Goal: Navigation & Orientation: Understand site structure

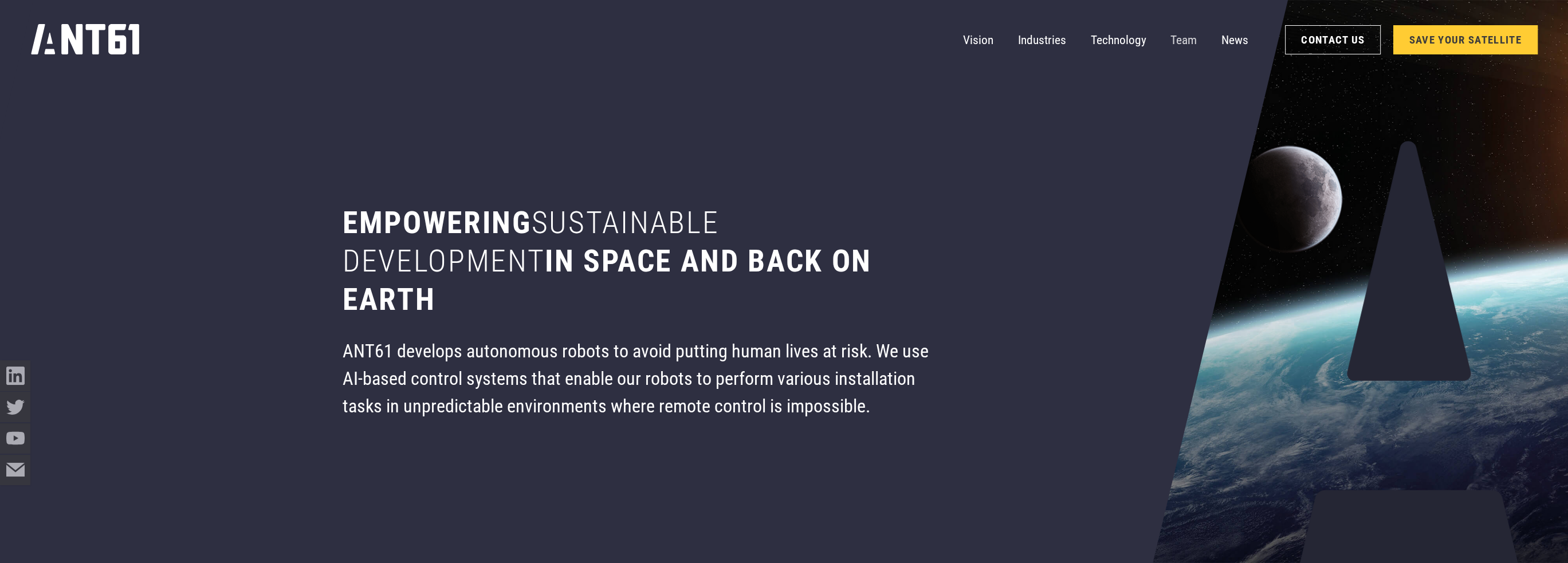
click at [1177, 27] on link "Team" at bounding box center [1184, 40] width 27 height 31
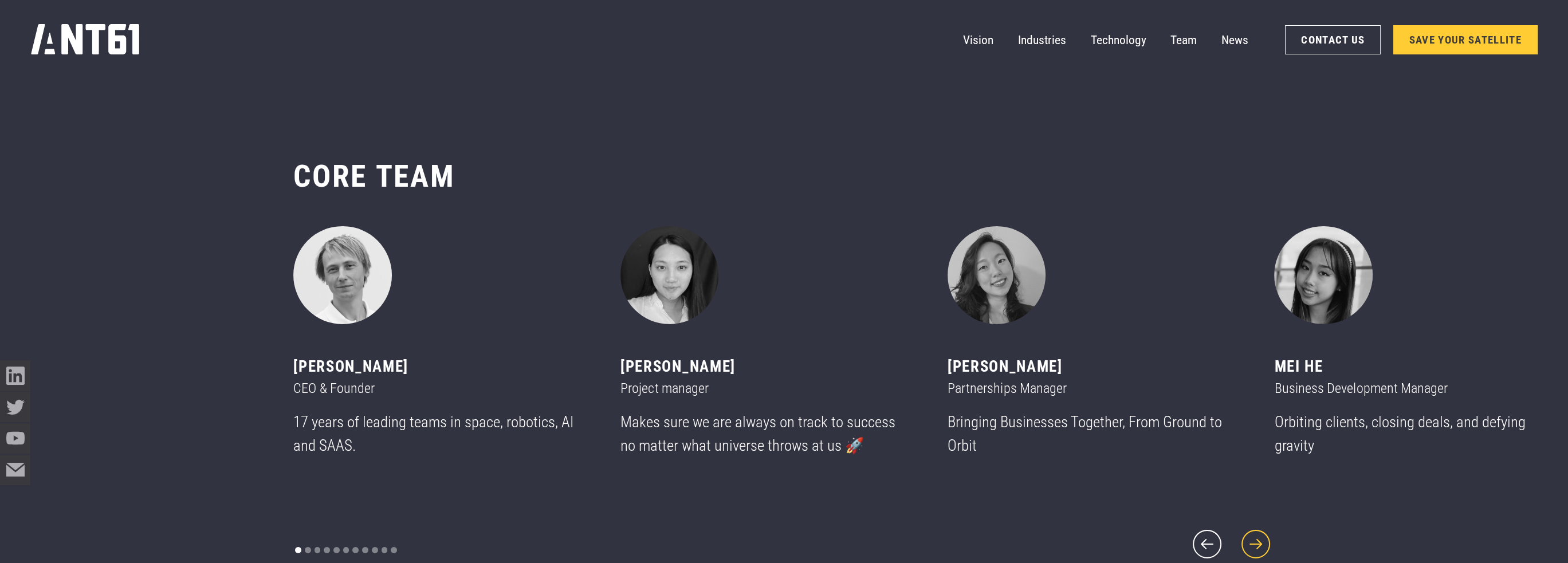
click at [1260, 526] on icon "next slide" at bounding box center [1255, 544] width 37 height 37
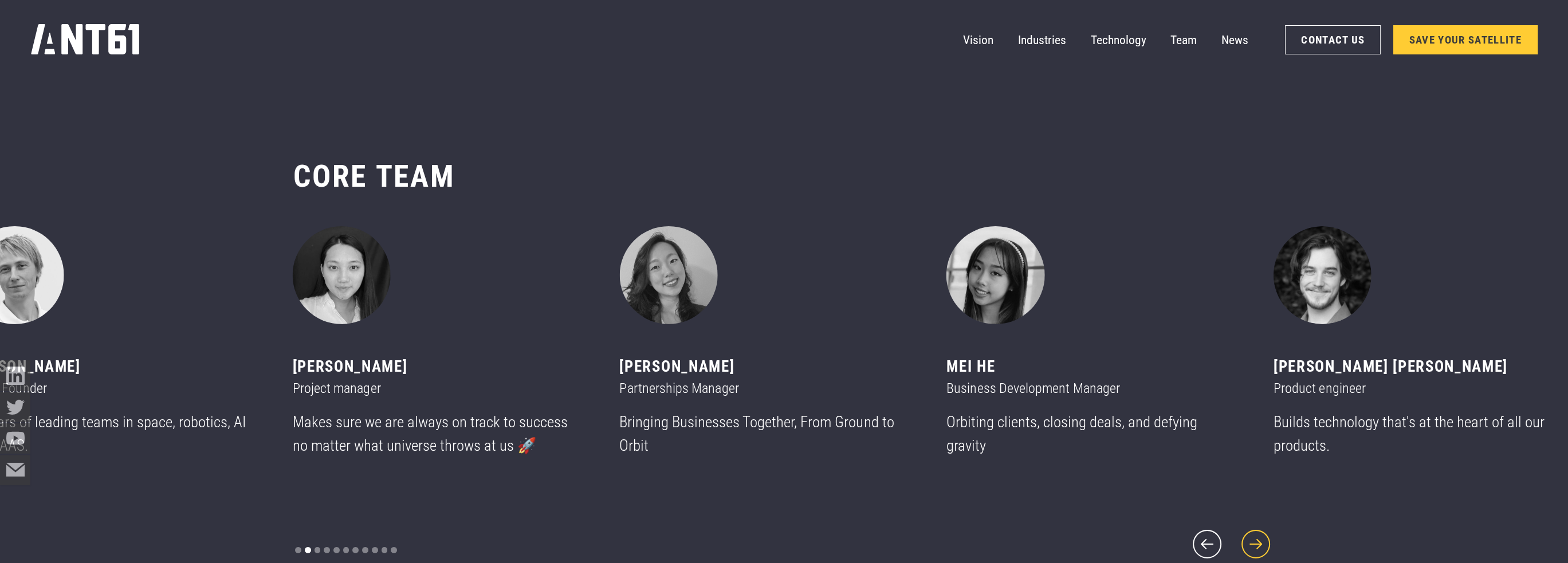
click at [1255, 538] on icon "next slide" at bounding box center [1255, 544] width 37 height 37
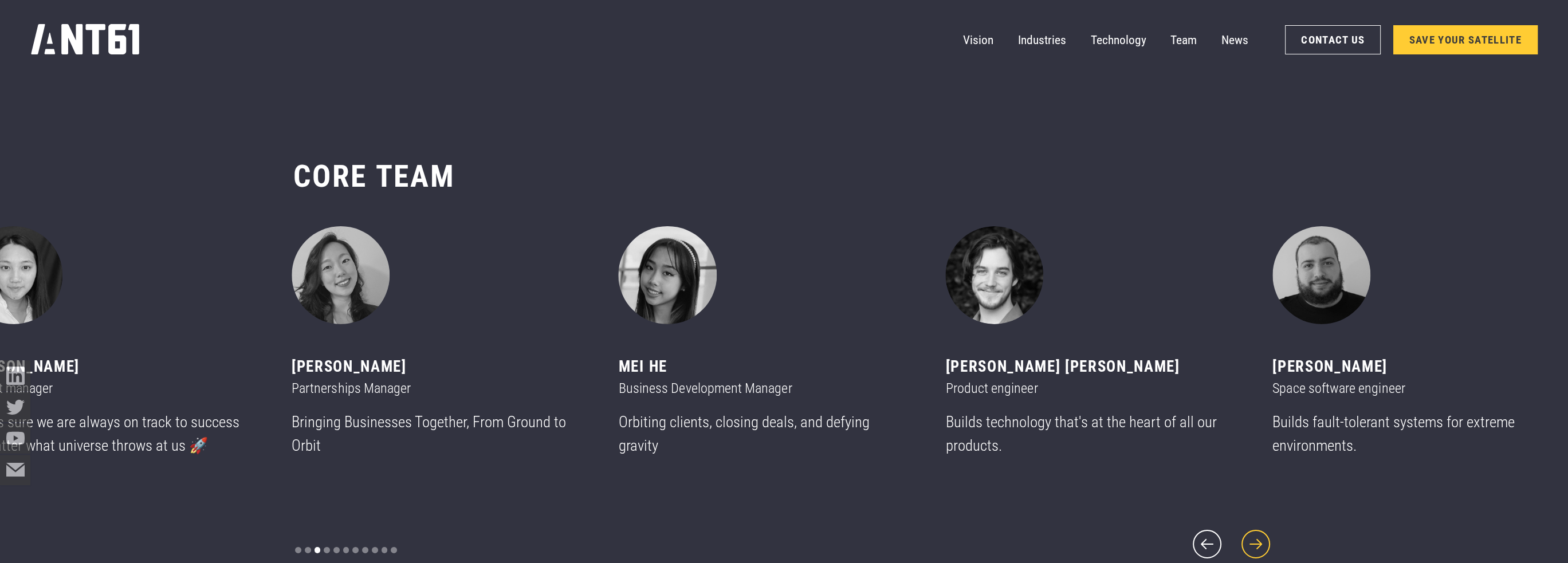
click at [1254, 538] on icon "next slide" at bounding box center [1255, 544] width 37 height 37
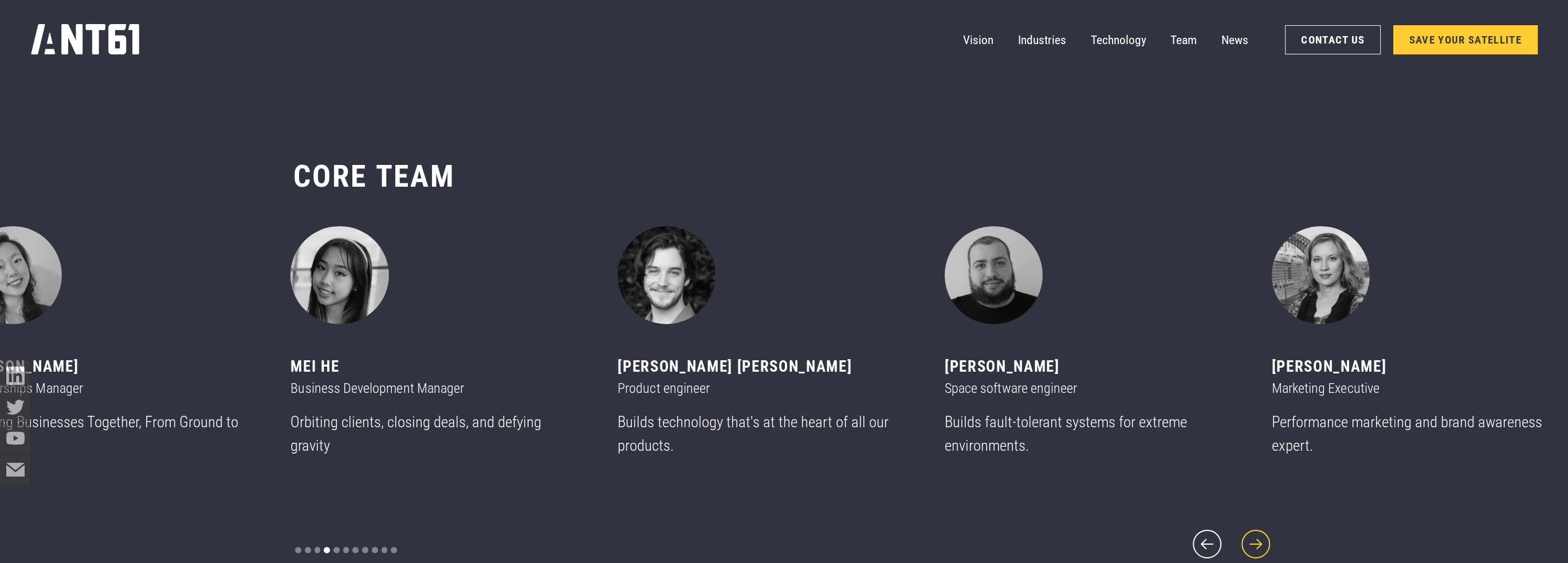
click at [1254, 538] on icon "next slide" at bounding box center [1255, 544] width 37 height 37
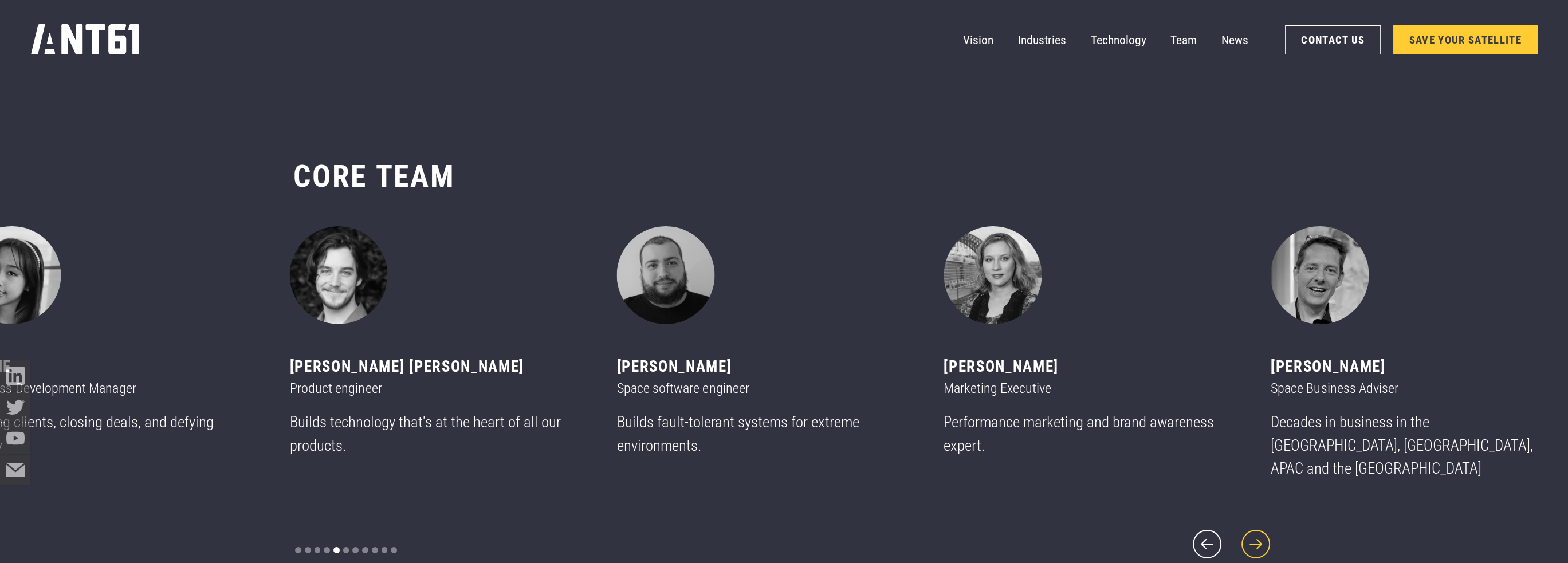
click at [1254, 538] on icon "next slide" at bounding box center [1255, 544] width 37 height 37
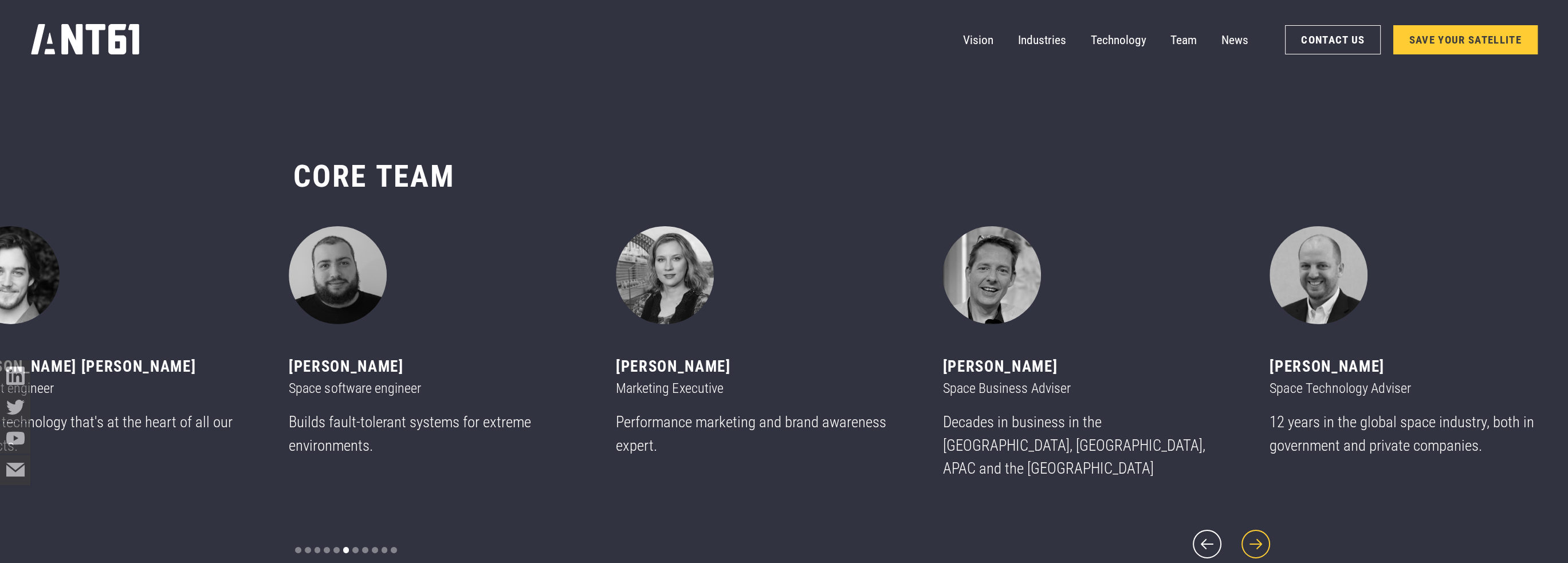
click at [1254, 538] on icon "next slide" at bounding box center [1255, 544] width 37 height 37
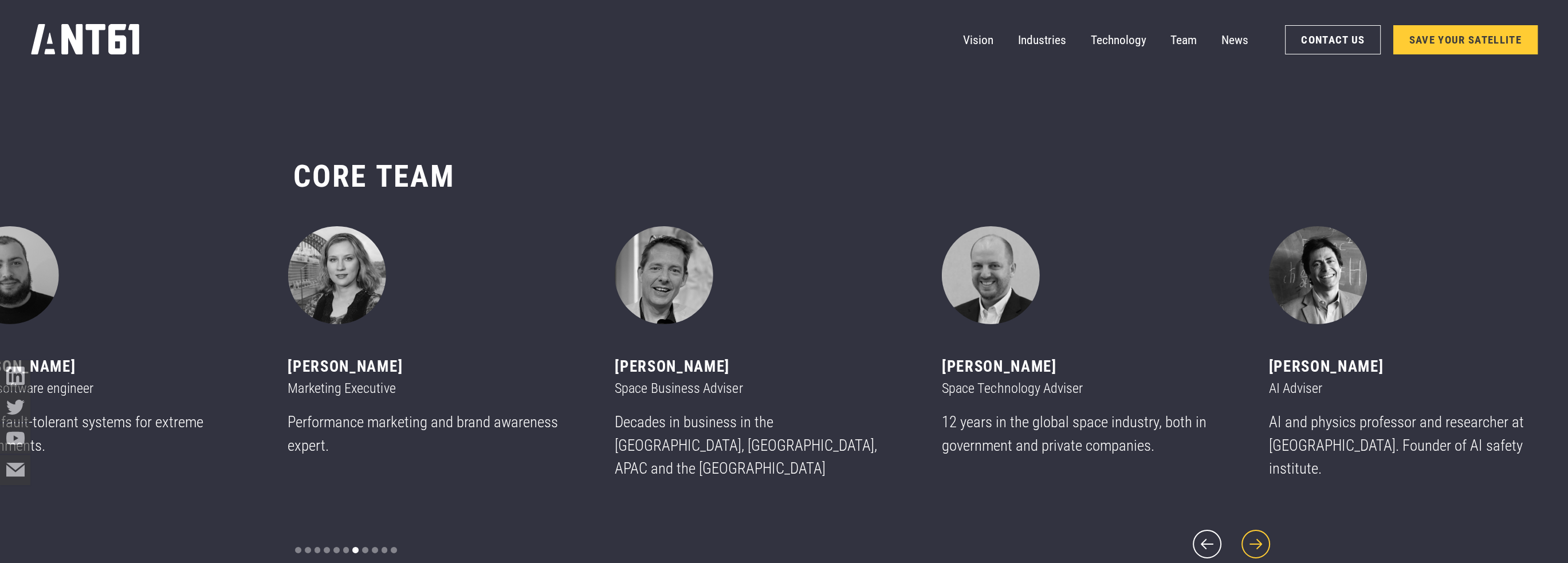
click at [1254, 538] on icon "next slide" at bounding box center [1255, 544] width 37 height 37
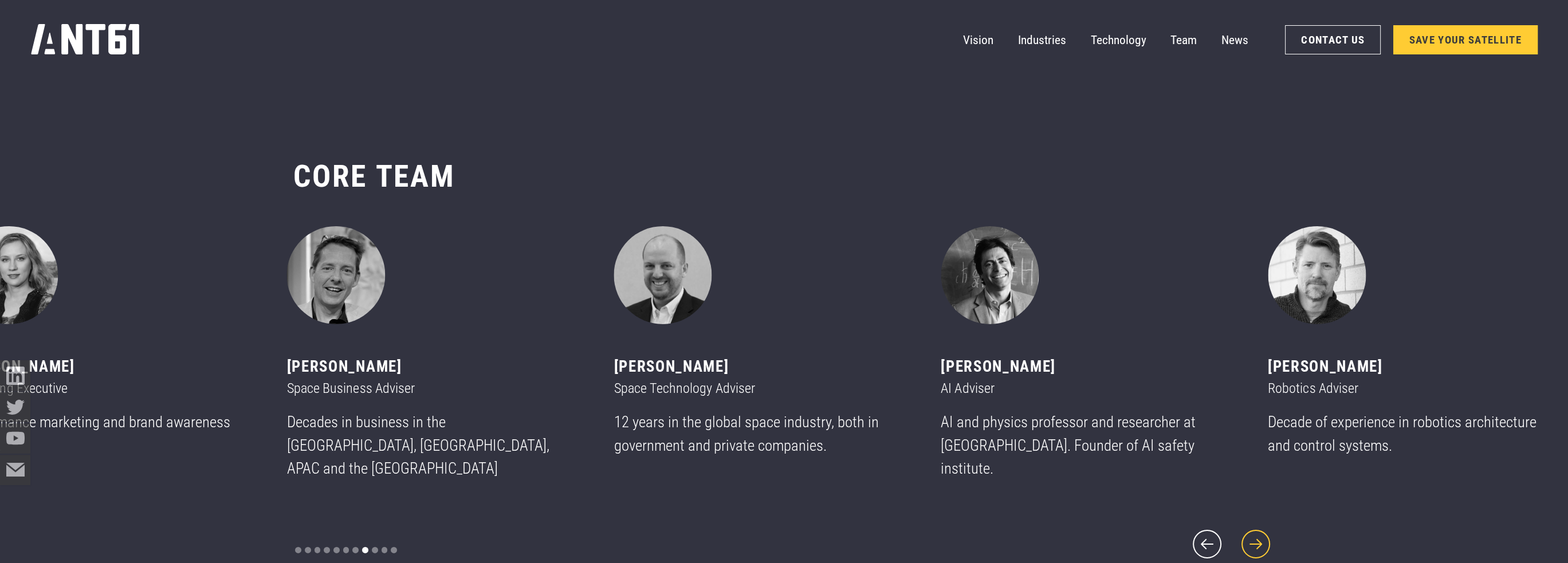
click at [1254, 538] on icon "next slide" at bounding box center [1255, 544] width 37 height 37
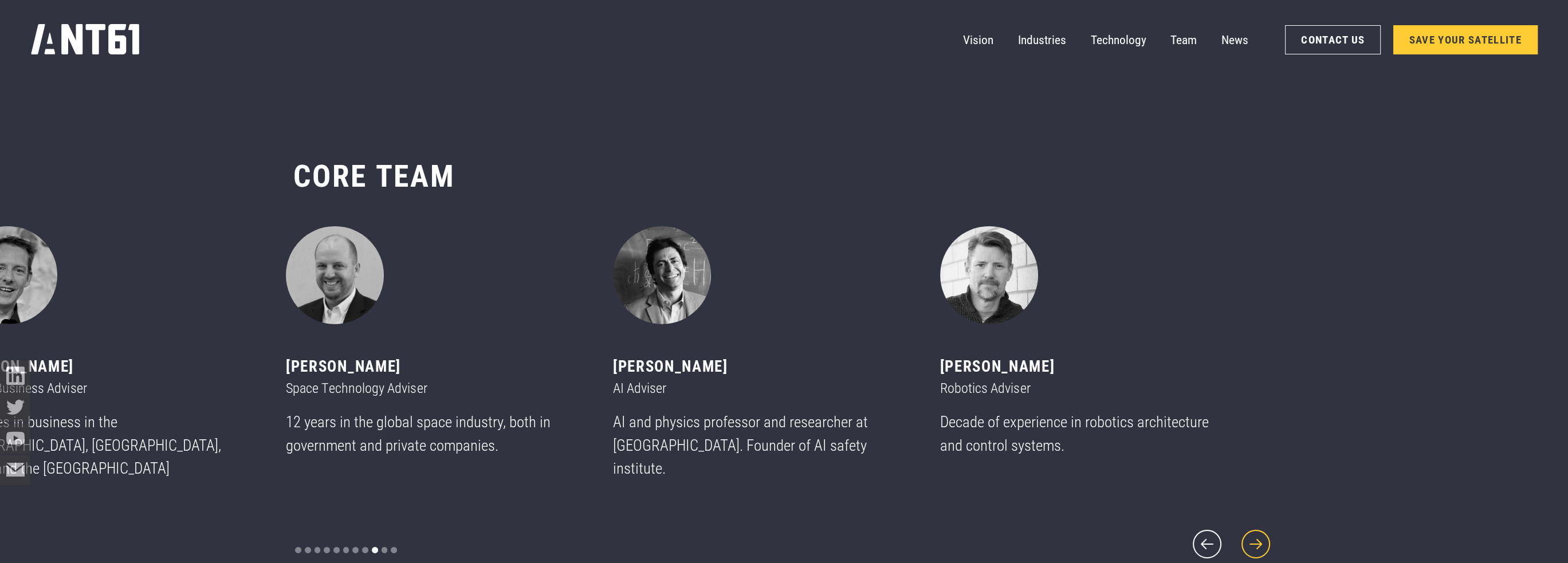
click at [1253, 536] on icon "next slide" at bounding box center [1255, 544] width 37 height 37
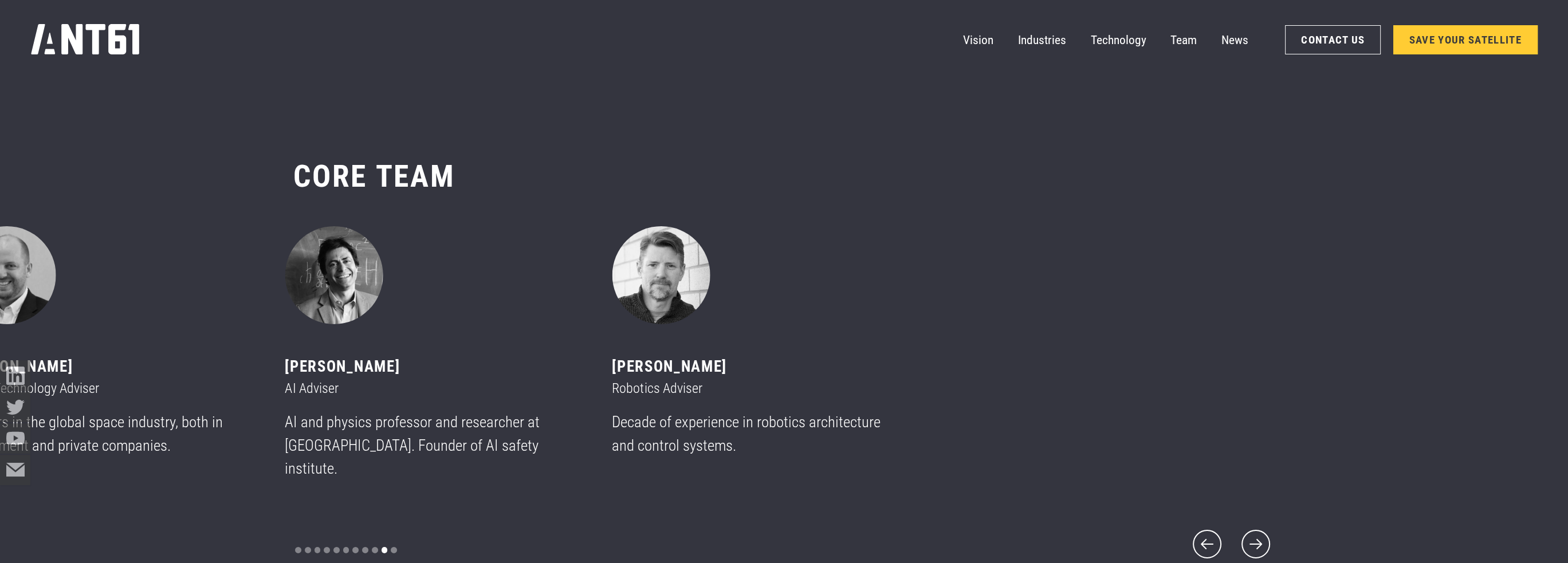
scroll to position [6963, 0]
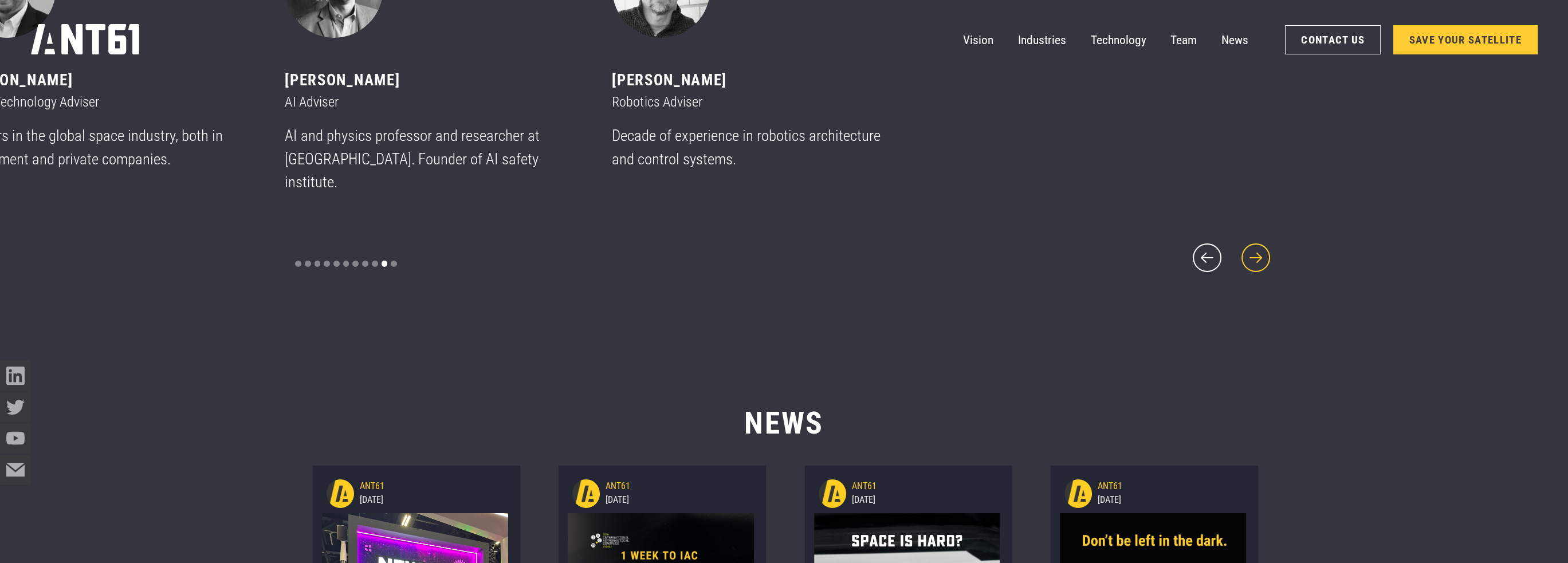
click at [1267, 243] on icon "next slide" at bounding box center [1255, 257] width 29 height 29
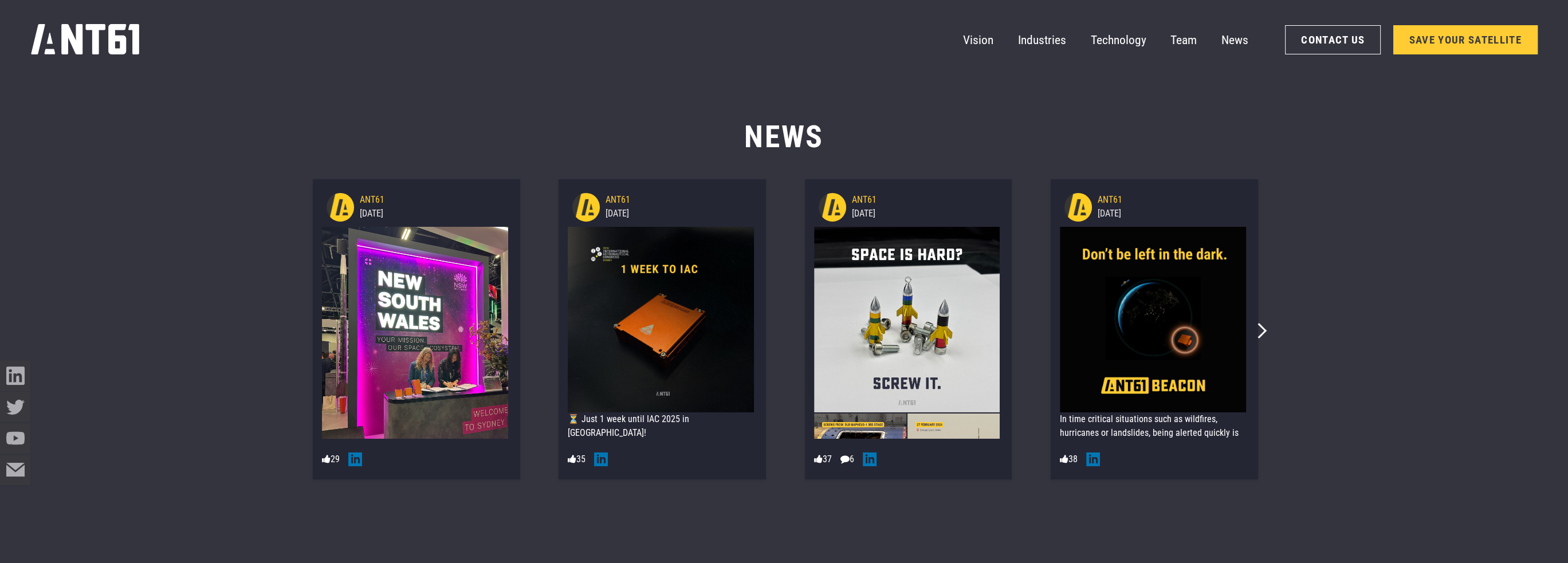
scroll to position [6848, 0]
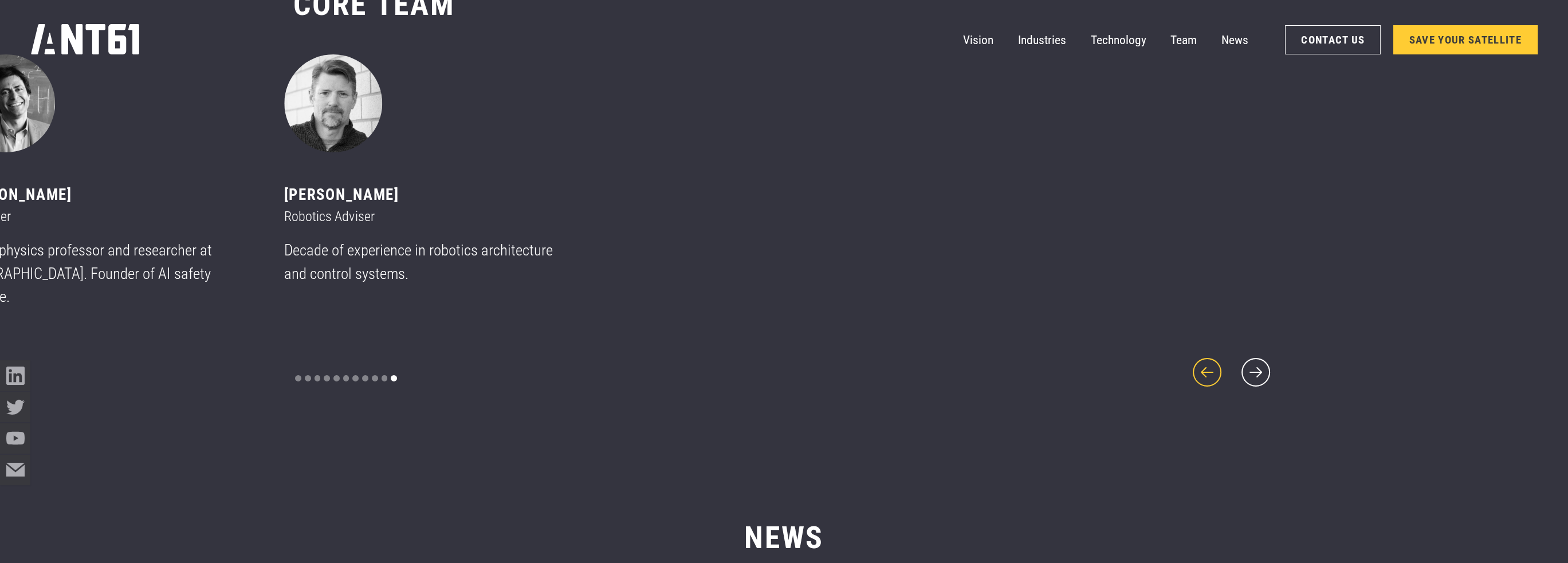
click at [1198, 357] on icon "previous slide" at bounding box center [1207, 372] width 37 height 37
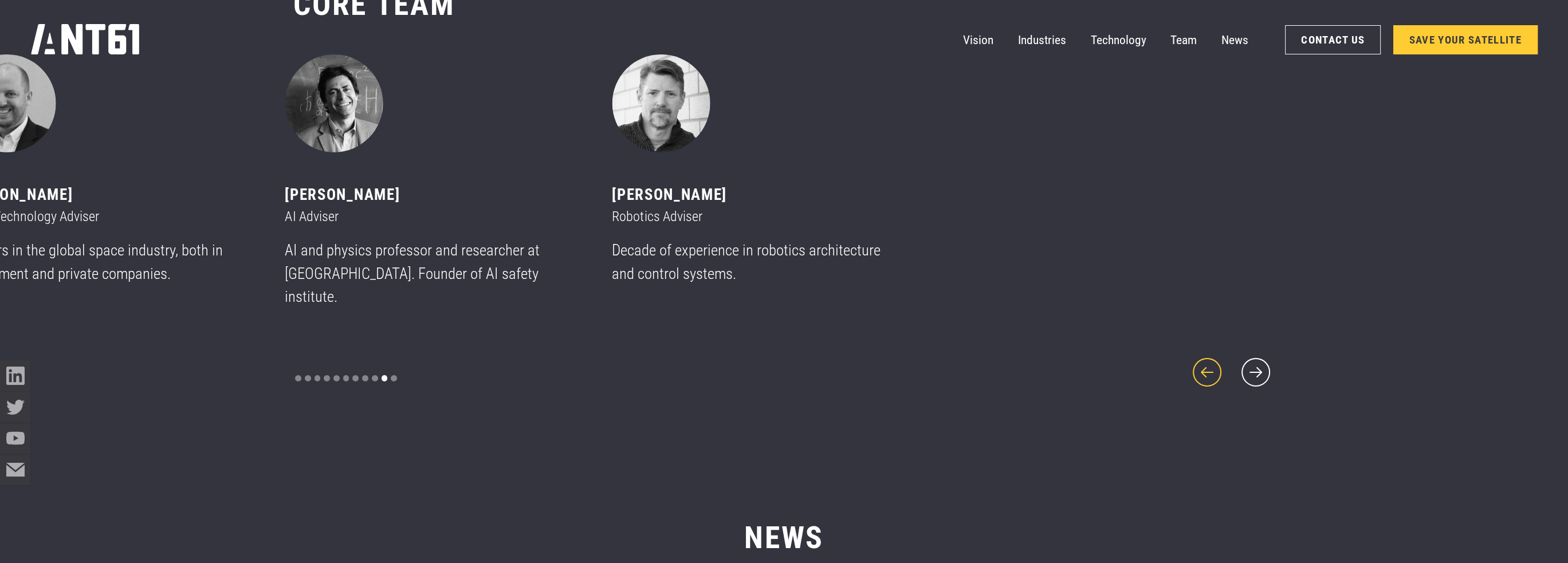
click at [1198, 357] on icon "previous slide" at bounding box center [1207, 372] width 37 height 37
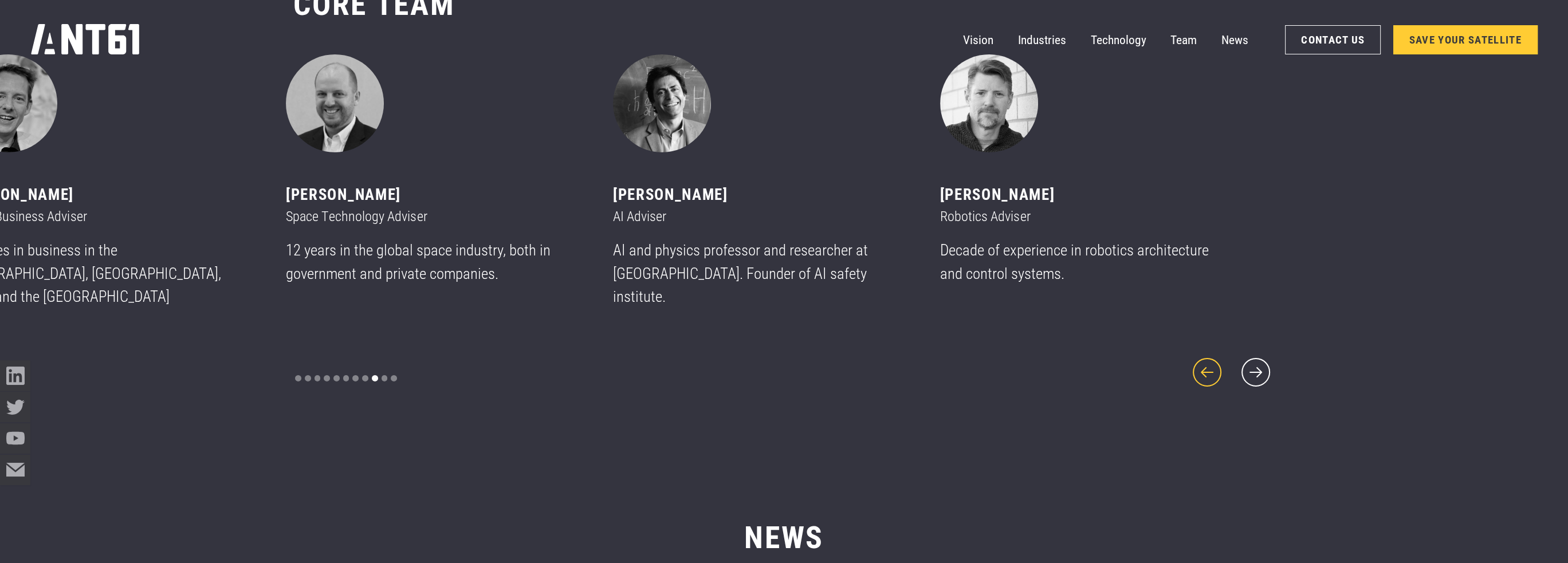
click at [1198, 356] on icon "previous slide" at bounding box center [1207, 372] width 37 height 37
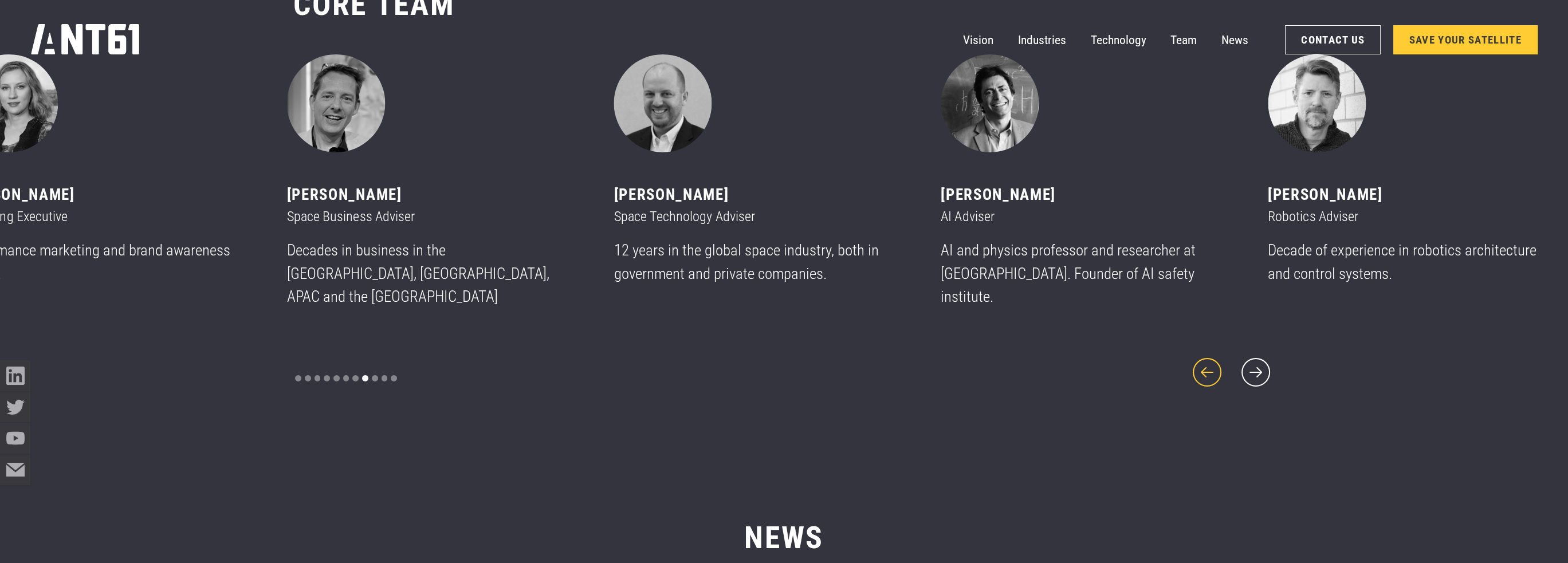
click at [1198, 356] on icon "previous slide" at bounding box center [1207, 372] width 37 height 37
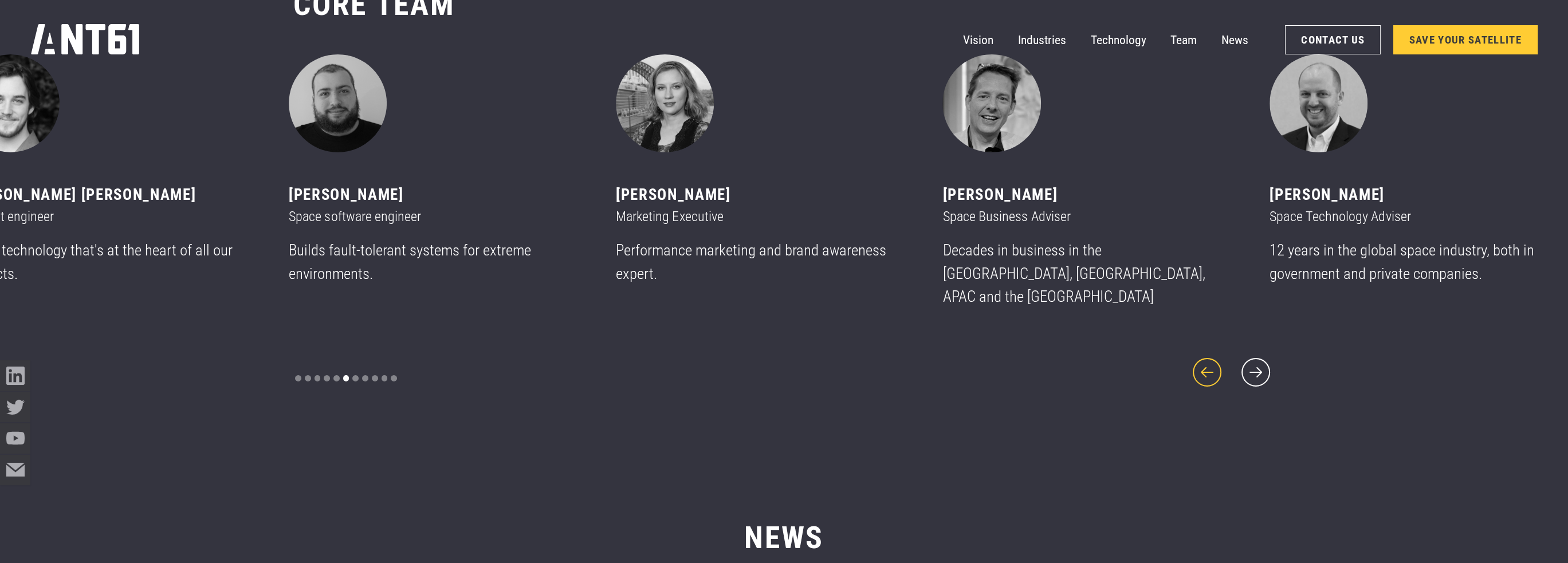
click at [1198, 356] on icon "previous slide" at bounding box center [1207, 372] width 37 height 37
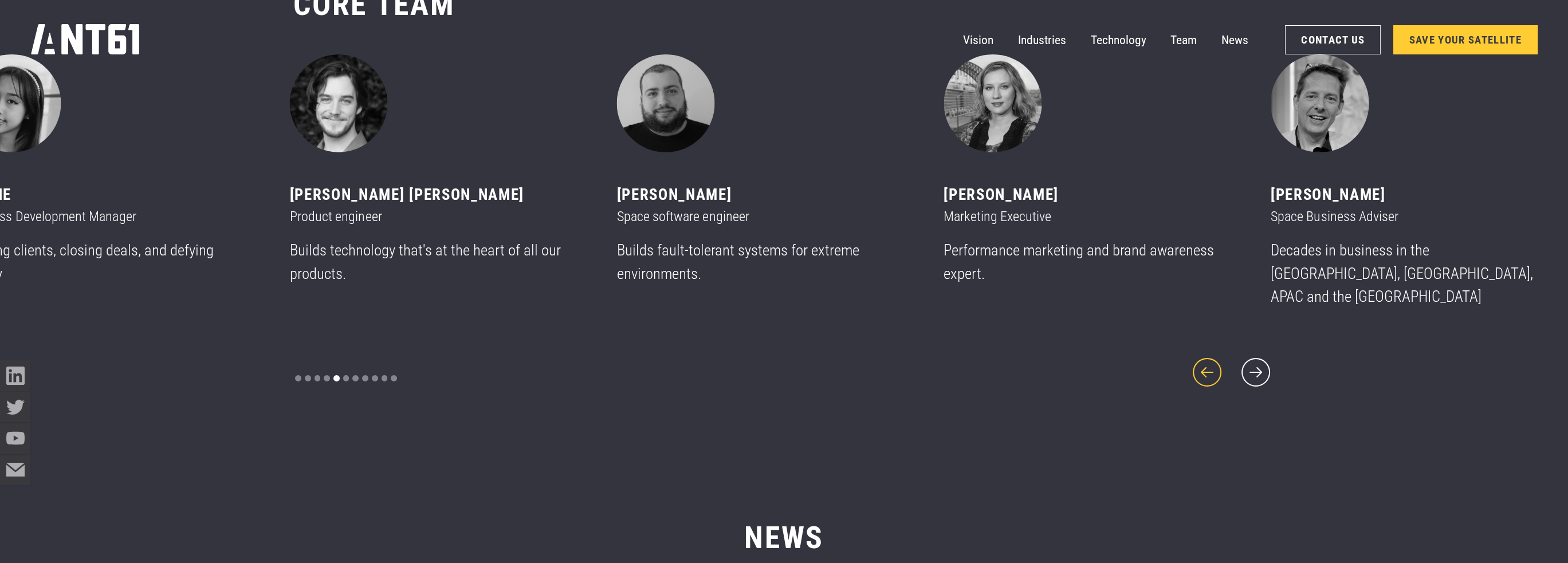
click at [1204, 356] on icon "previous slide" at bounding box center [1207, 372] width 37 height 37
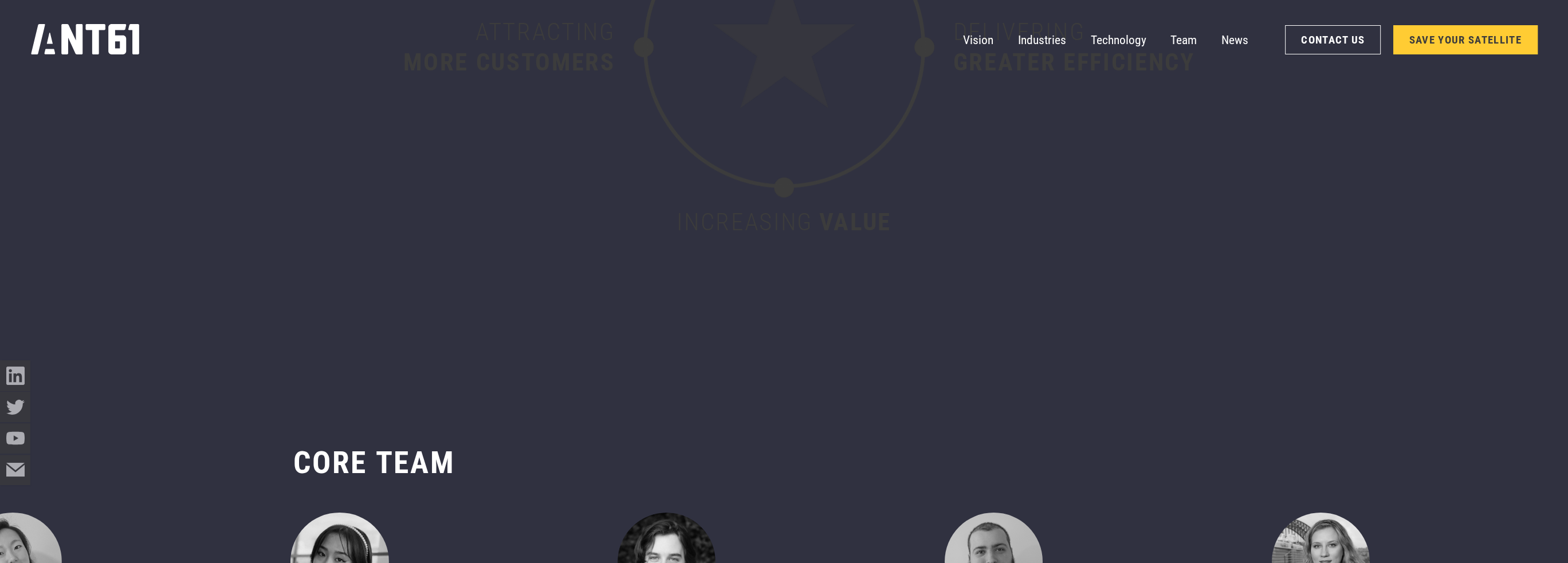
scroll to position [5932, 0]
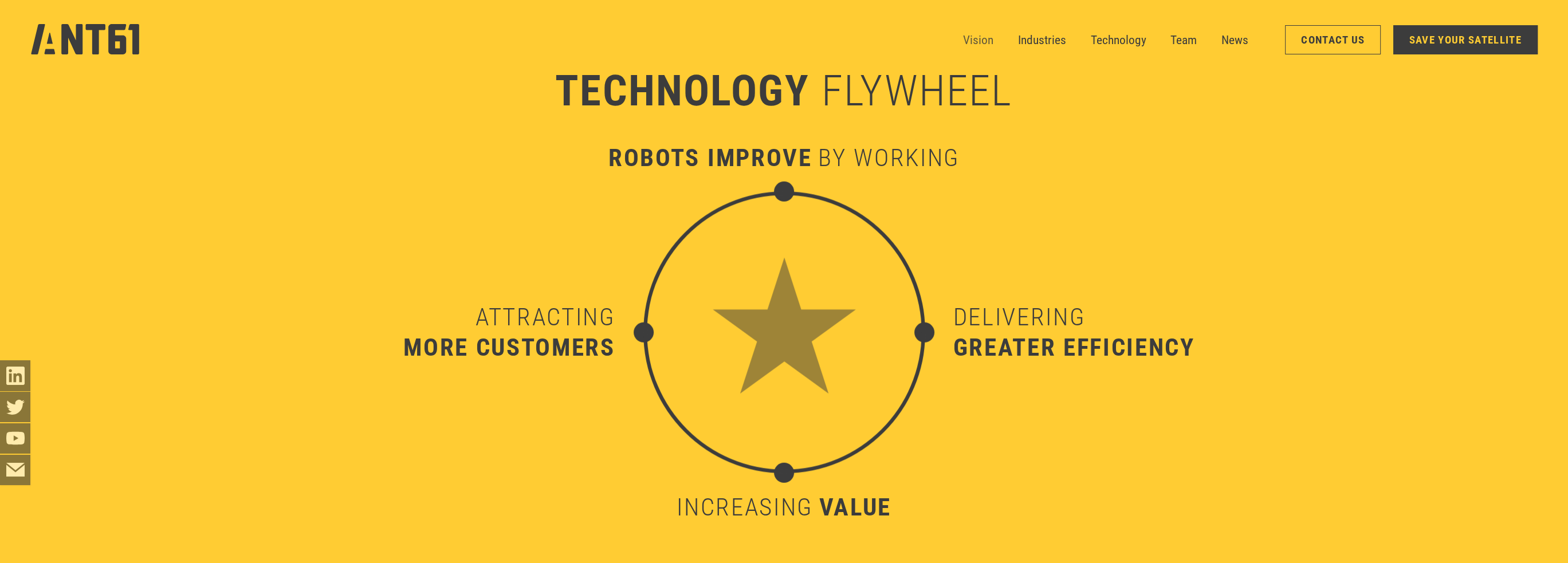
click at [987, 39] on link "Vision" at bounding box center [979, 40] width 31 height 31
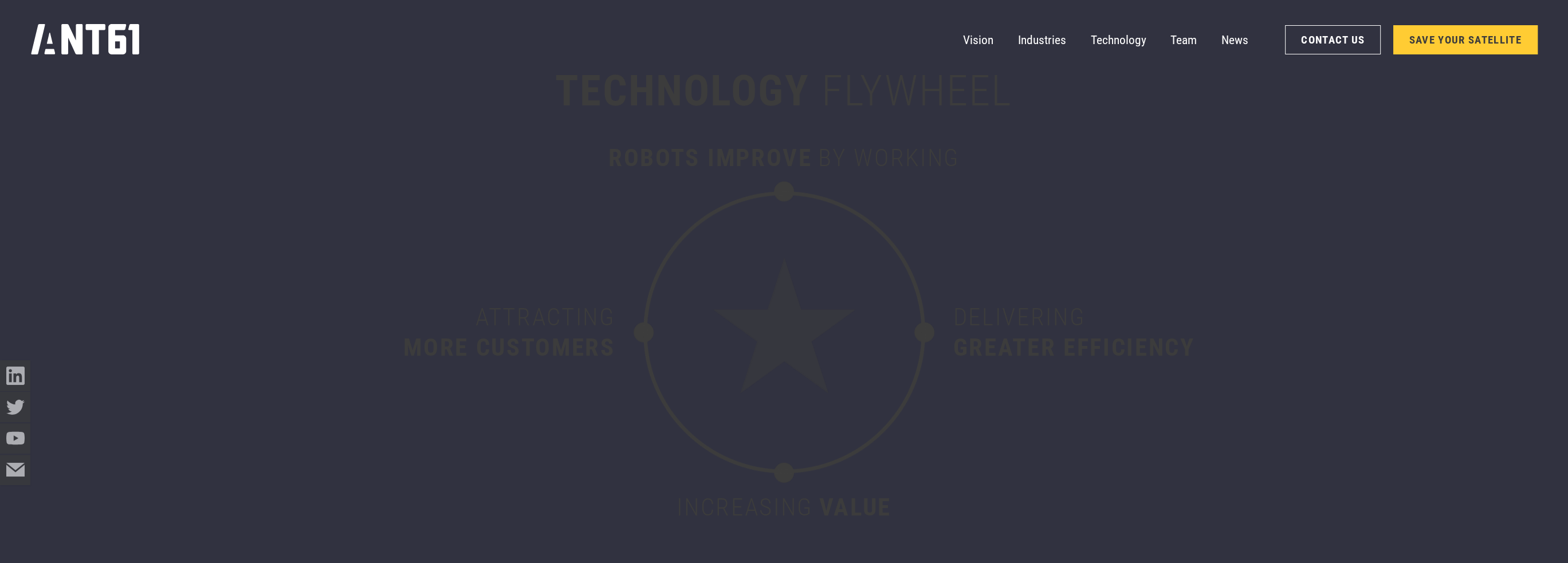
scroll to position [6642, 0]
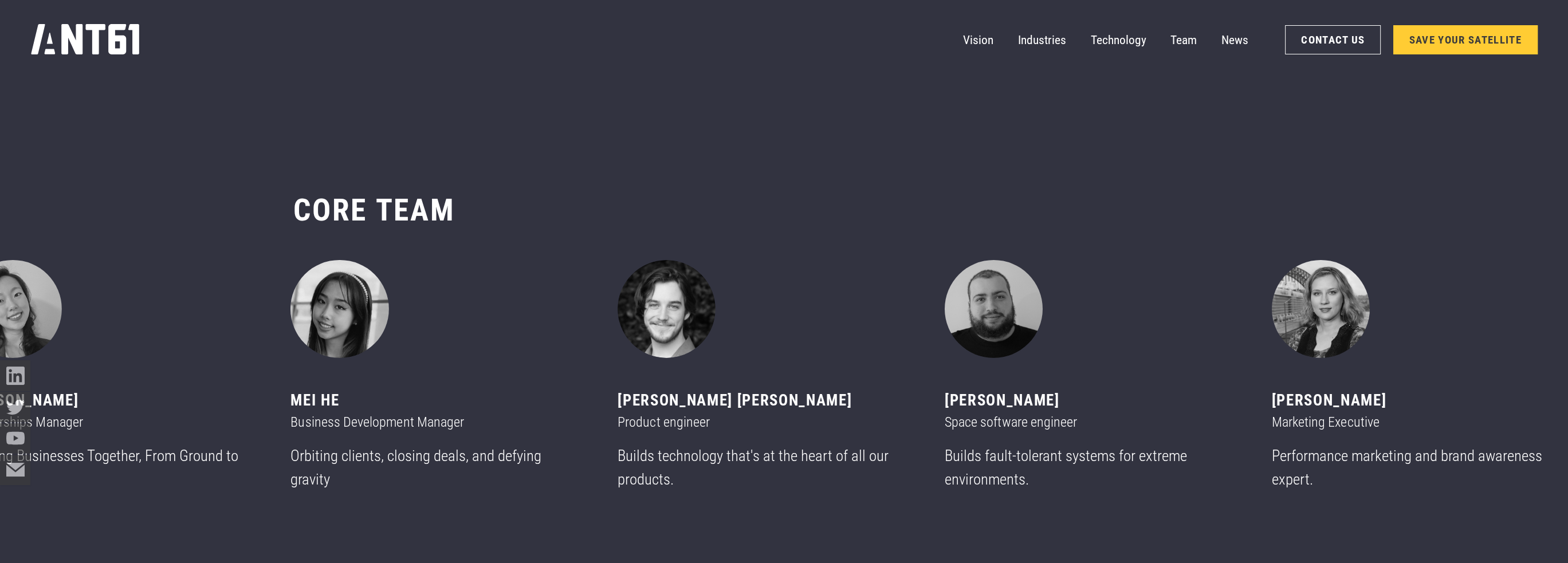
click at [62, 30] on icon "home" at bounding box center [85, 39] width 108 height 31
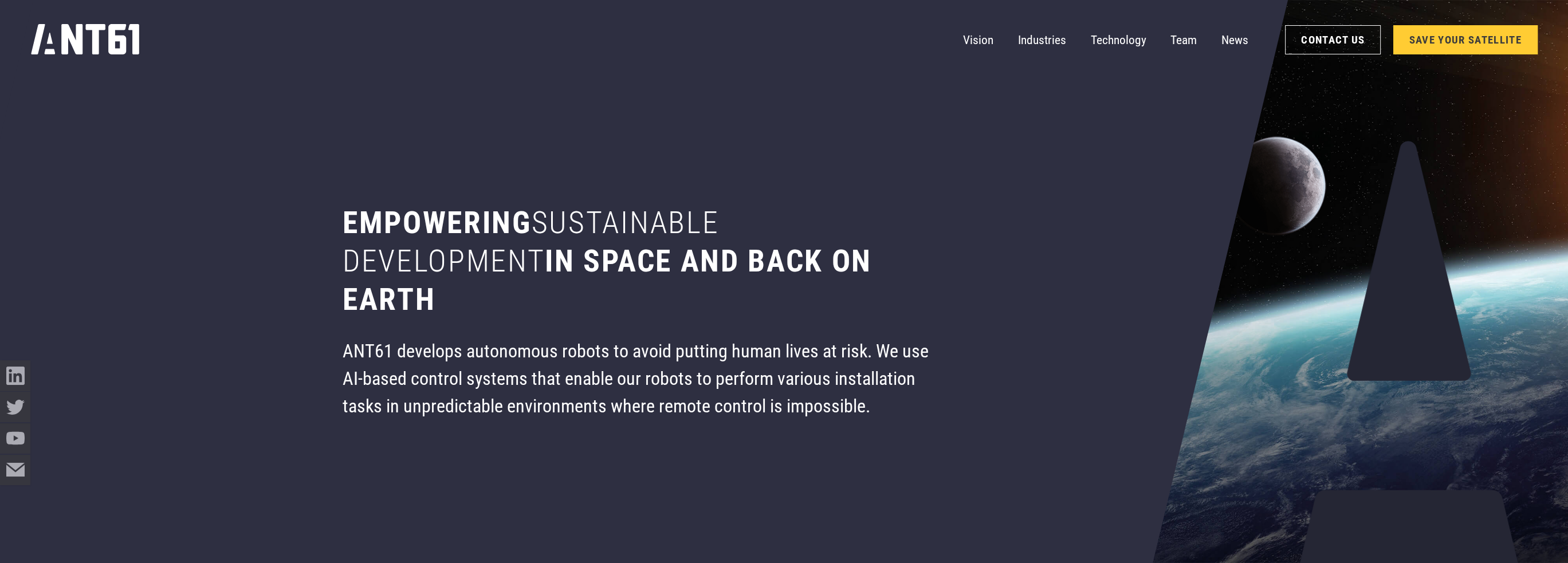
click at [129, 41] on icon "home" at bounding box center [85, 39] width 109 height 31
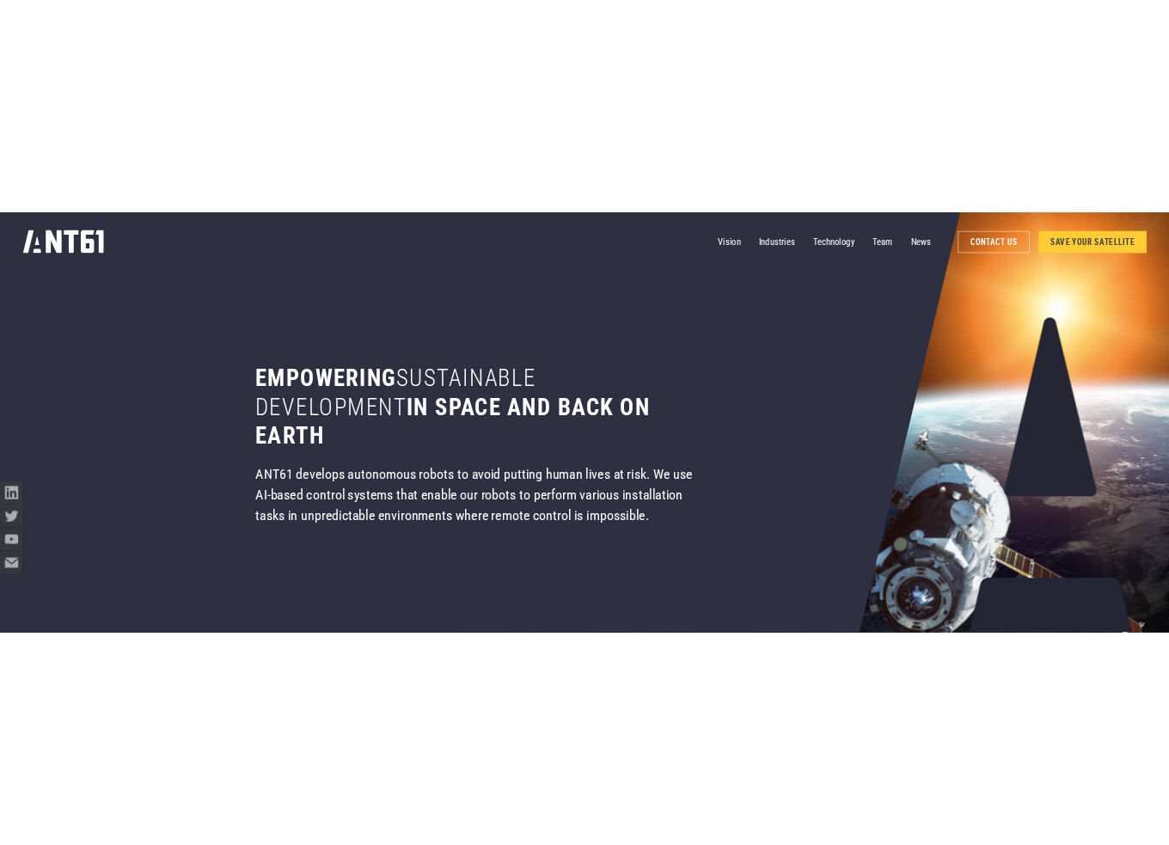
scroll to position [1478, 0]
